Goal: Check status: Check status

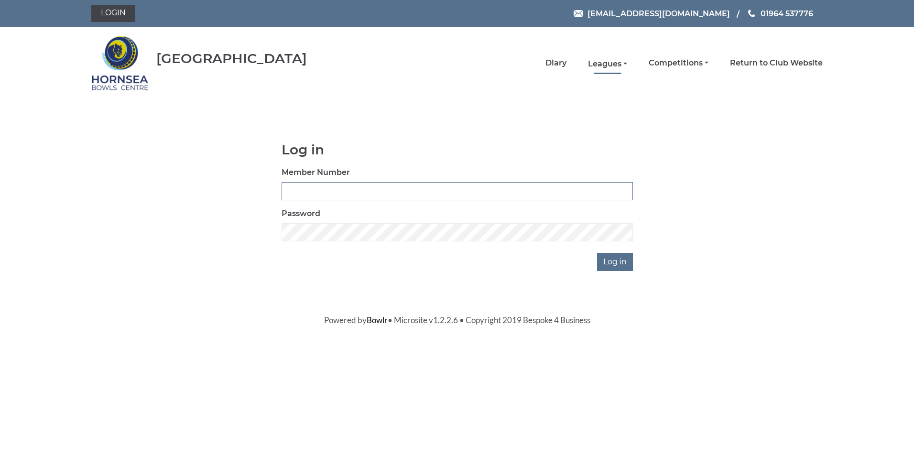
type input "0320"
click at [607, 63] on link "Leagues" at bounding box center [607, 64] width 39 height 11
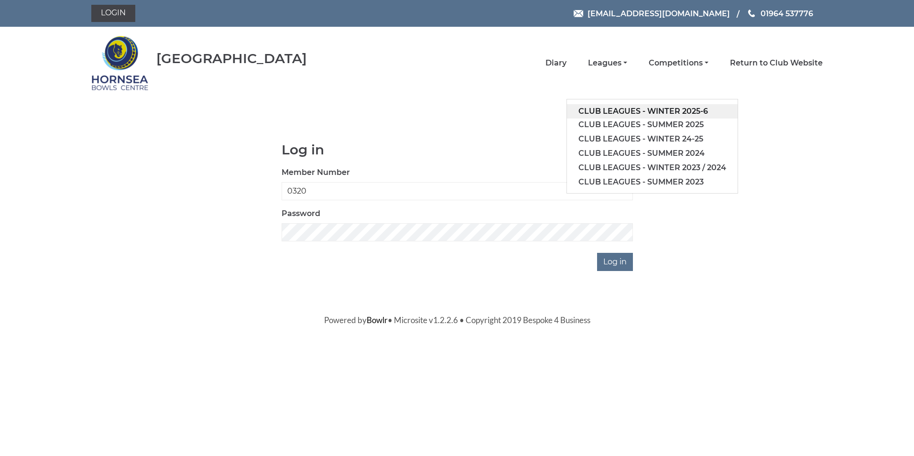
click at [628, 108] on link "Club leagues - Winter 2025-6" at bounding box center [652, 111] width 171 height 14
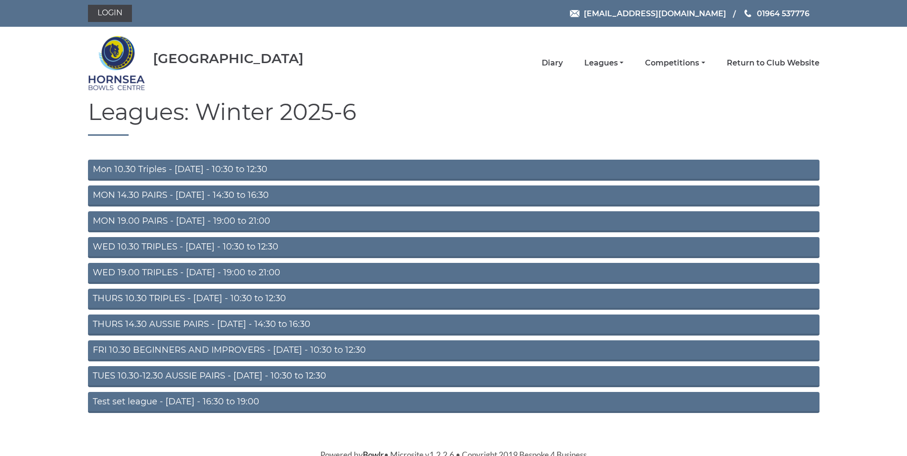
click at [203, 271] on link "WED 19.00 TRIPLES - [DATE] - 19:00 to 21:00" at bounding box center [453, 273] width 731 height 21
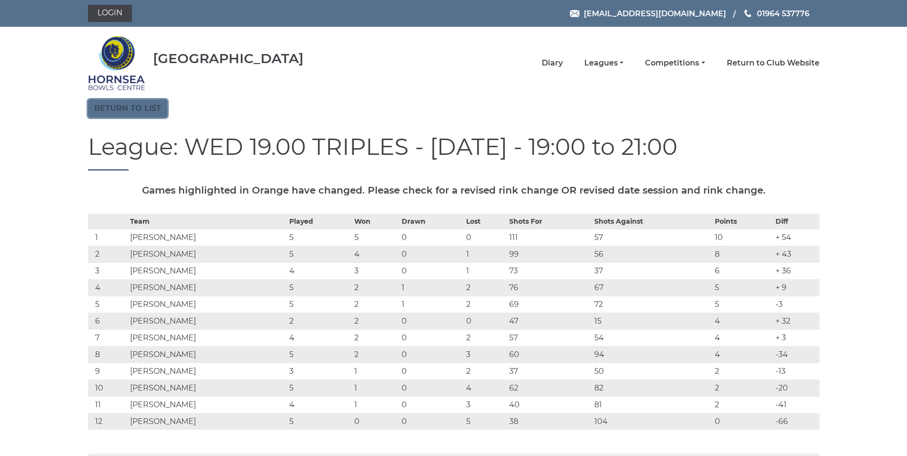
click at [126, 108] on link "Return to list" at bounding box center [127, 108] width 79 height 18
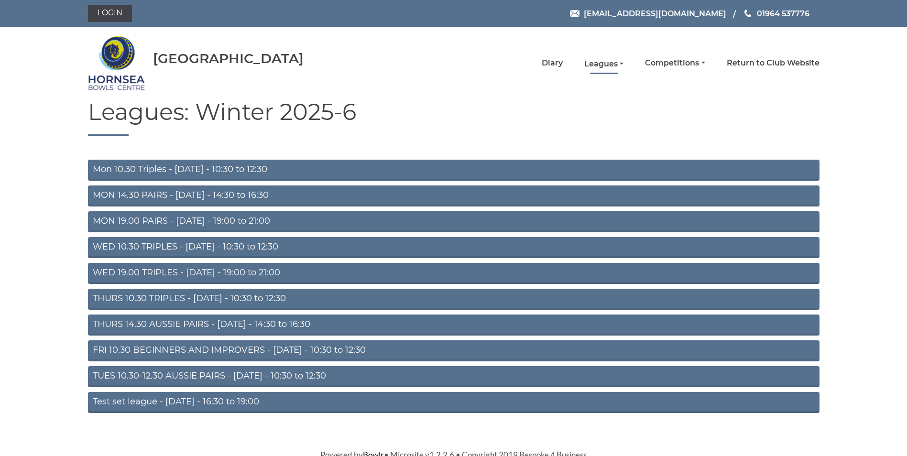
click at [599, 62] on link "Leagues" at bounding box center [603, 64] width 39 height 11
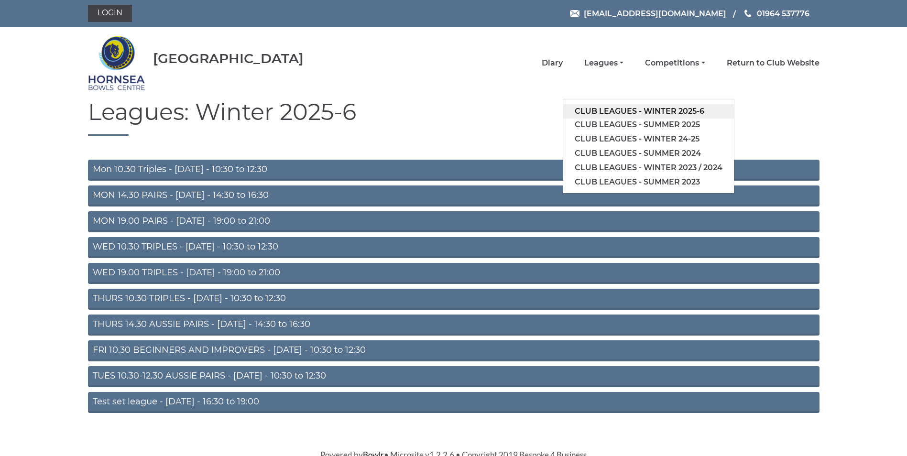
click at [619, 108] on link "Club leagues - Winter 2025-6" at bounding box center [648, 111] width 171 height 14
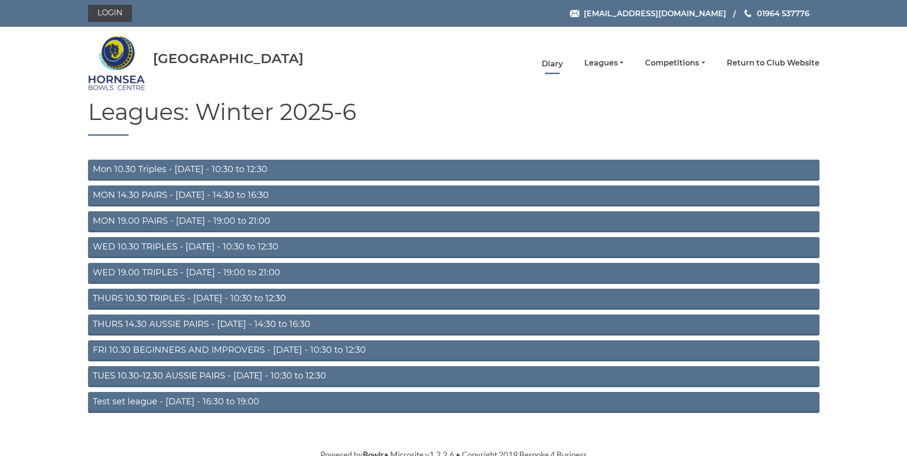
click at [552, 63] on link "Diary" at bounding box center [551, 64] width 21 height 11
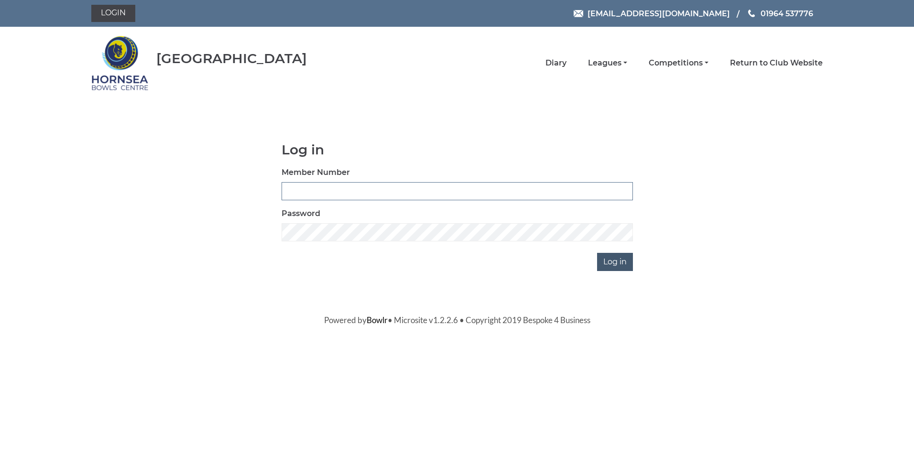
type input "0320"
click at [616, 261] on input "Log in" at bounding box center [615, 262] width 36 height 18
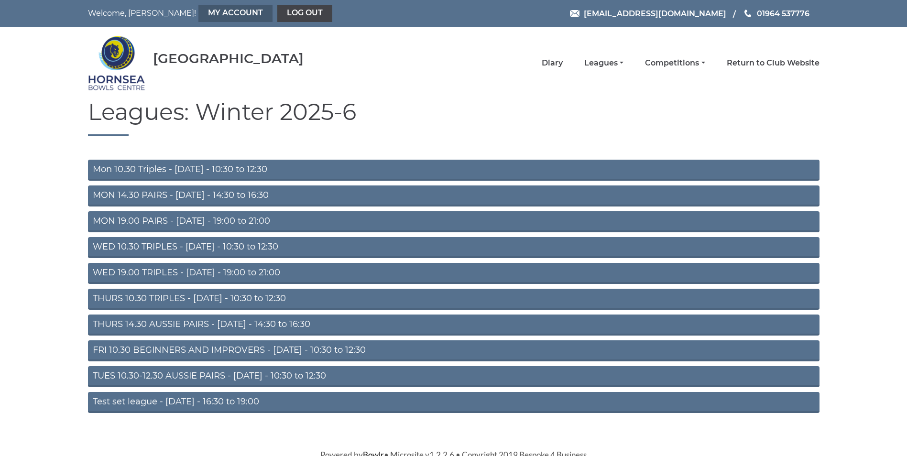
click at [198, 11] on link "My Account" at bounding box center [235, 13] width 74 height 17
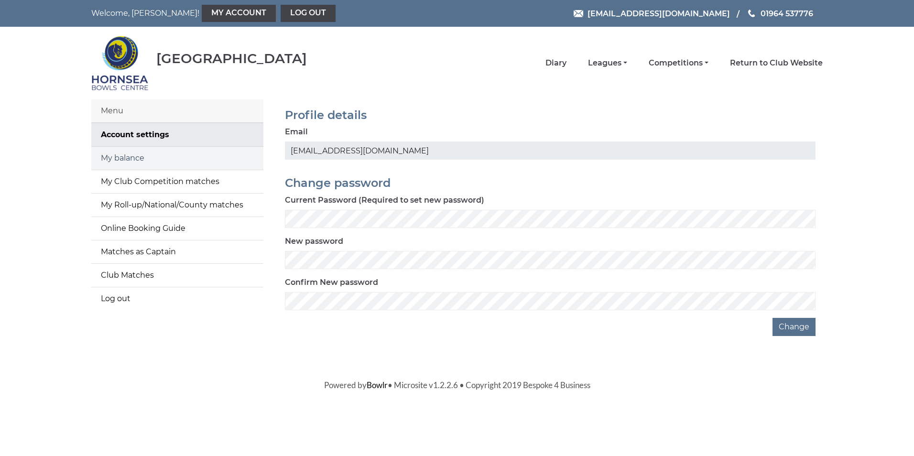
click at [132, 152] on link "My balance" at bounding box center [177, 158] width 172 height 23
